Goal: Information Seeking & Learning: Learn about a topic

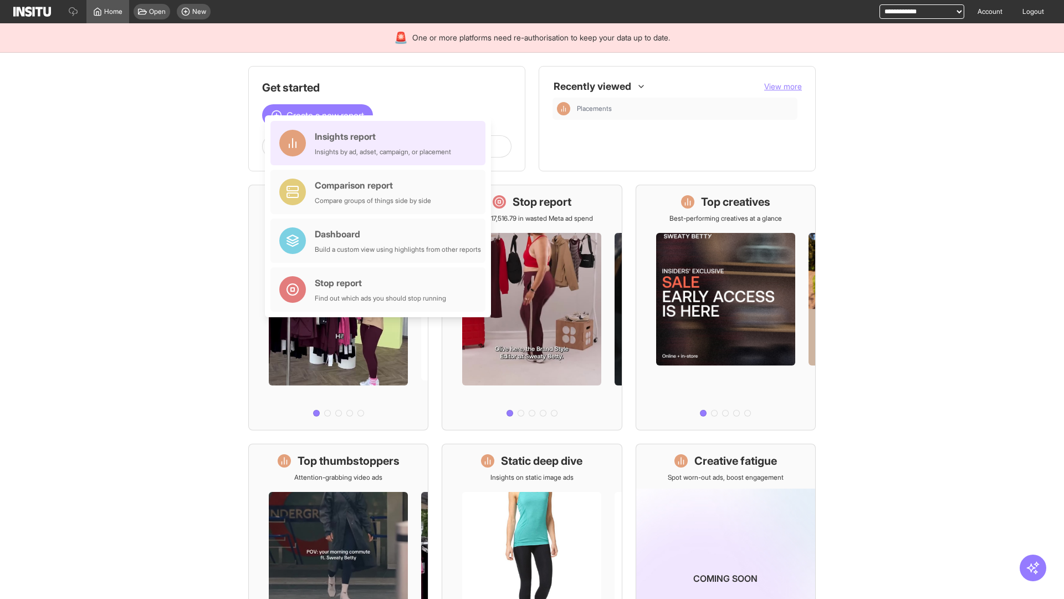
click at [381, 143] on div "Insights report Insights by ad, adset, campaign, or placement" at bounding box center [383, 143] width 136 height 27
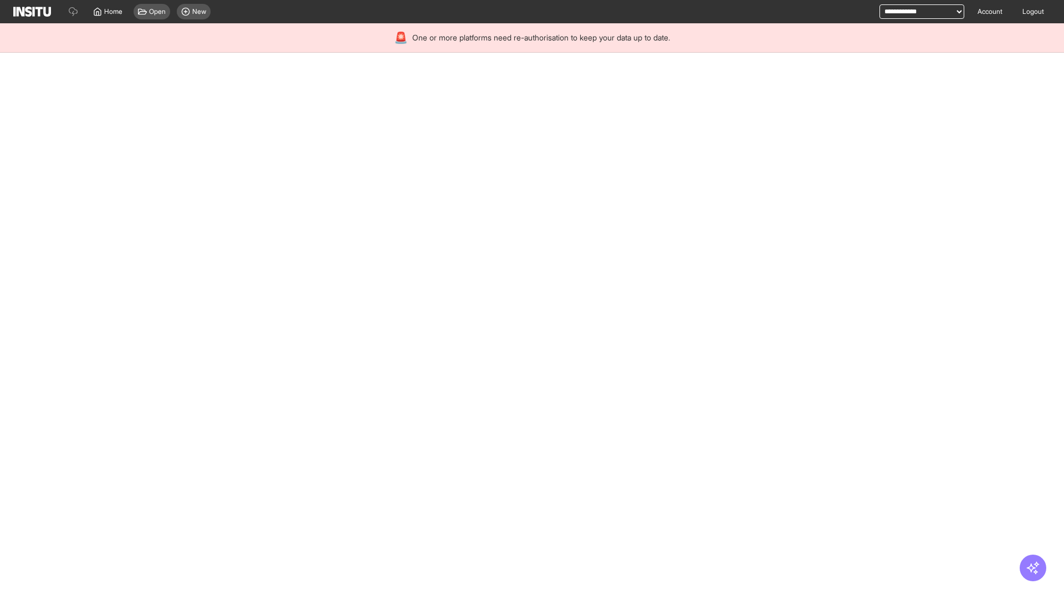
select select "**"
